Goal: Task Accomplishment & Management: Manage account settings

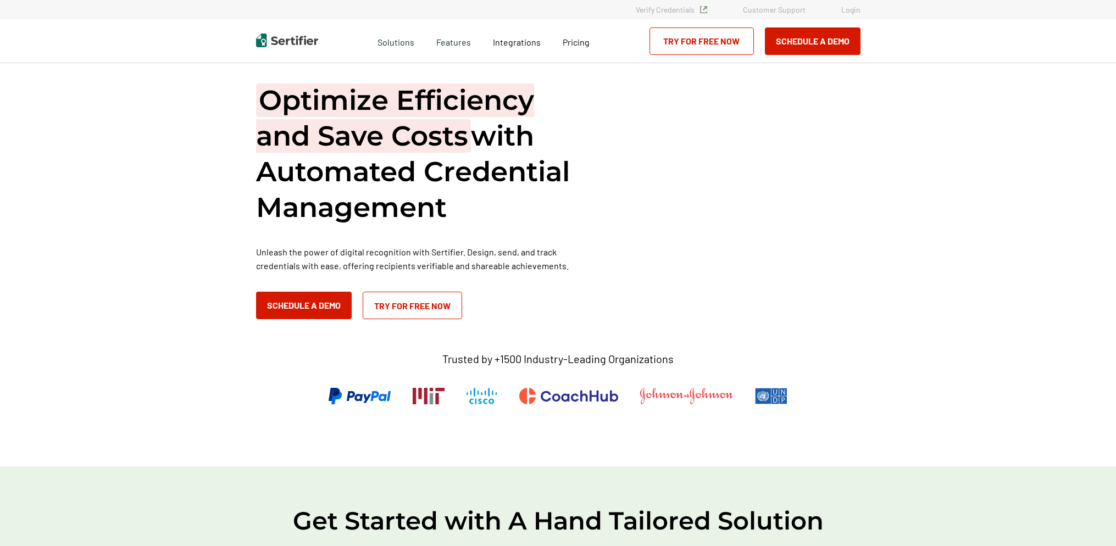
click at [856, 10] on link "Login" at bounding box center [850, 9] width 19 height 9
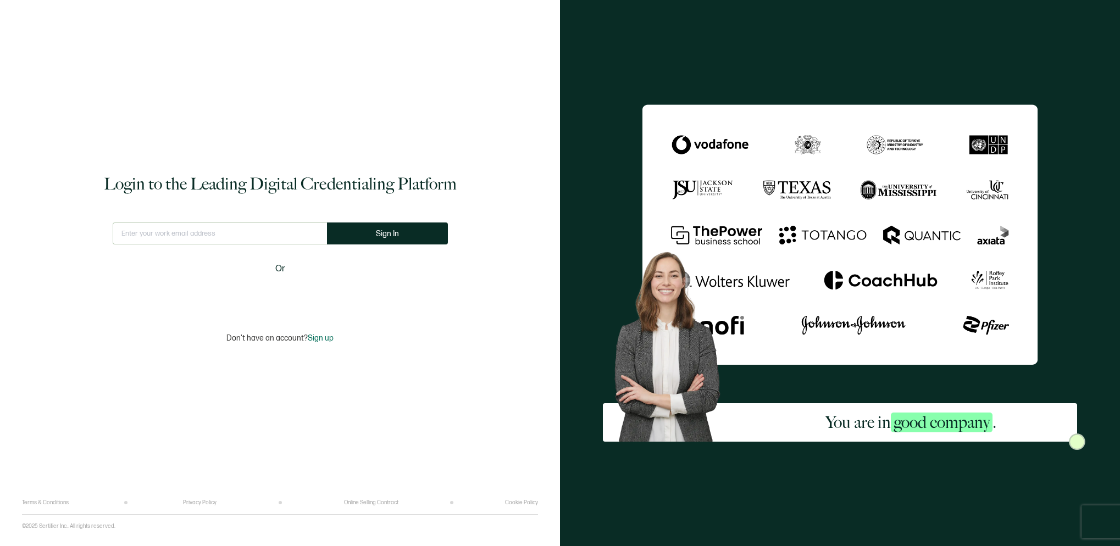
click at [154, 235] on input "text" at bounding box center [220, 234] width 214 height 22
type input "[EMAIL_ADDRESS][DOMAIN_NAME]"
click at [391, 230] on span "Sign In" at bounding box center [391, 234] width 23 height 8
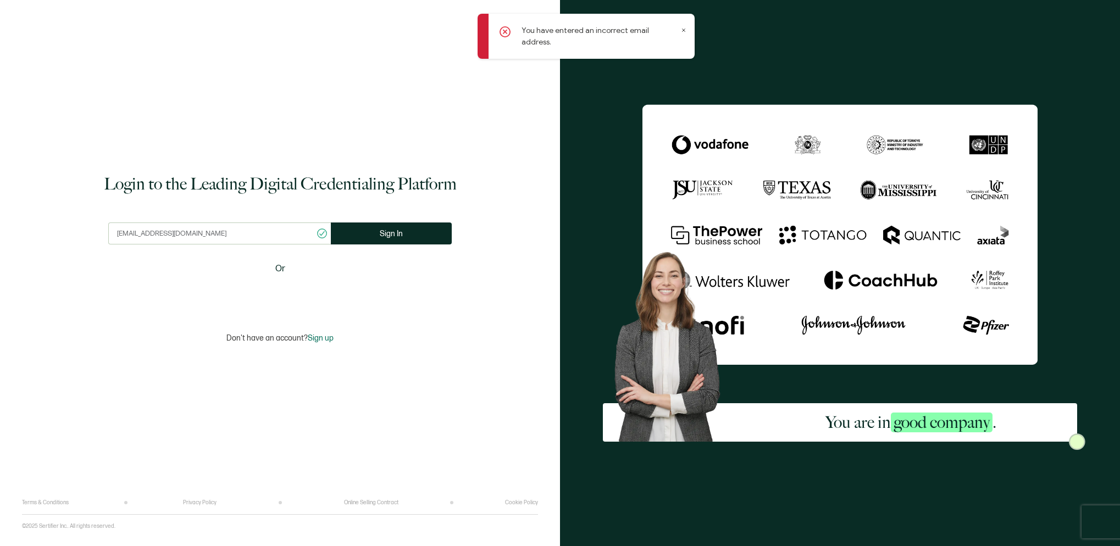
click at [182, 233] on input "[EMAIL_ADDRESS][DOMAIN_NAME]" at bounding box center [219, 234] width 223 height 22
click at [193, 230] on input "[EMAIL_ADDRESS][DOMAIN_NAME]" at bounding box center [219, 234] width 223 height 22
drag, startPoint x: 195, startPoint y: 231, endPoint x: 107, endPoint y: 234, distance: 88.0
click at [107, 234] on div "Login to the Leading Digital Credentialing Platform [EMAIL_ADDRESS][DOMAIN_NAME…" at bounding box center [280, 257] width 516 height 483
click at [141, 158] on div "Login to the Leading Digital Credentialing Platform [EMAIL_ADDRESS][DOMAIN_NAME…" at bounding box center [280, 257] width 516 height 483
